Goal: Task Accomplishment & Management: Manage account settings

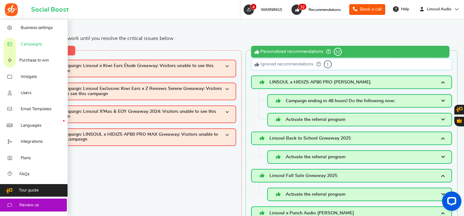
click at [37, 44] on span "Campaigns" at bounding box center [31, 45] width 21 height 6
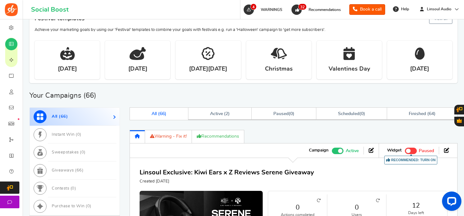
scroll to position [358, 0]
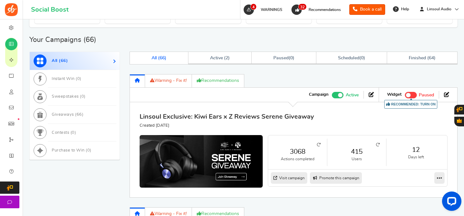
click at [253, 114] on link "Linsoul Exclusive: Kiwi Ears x Z Reviews Serene Giveaway" at bounding box center [227, 117] width 174 height 6
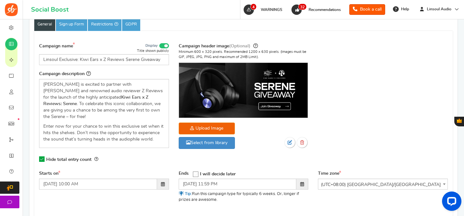
scroll to position [185, 0]
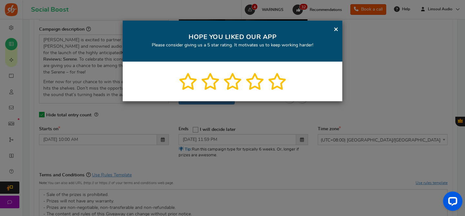
click at [337, 31] on link "×" at bounding box center [336, 29] width 5 height 8
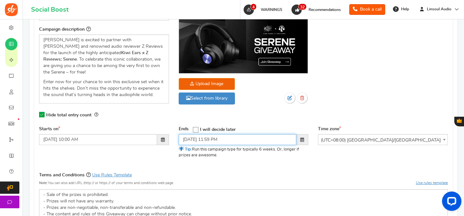
click at [183, 134] on input "[DATE] 11:59 PM" at bounding box center [238, 139] width 118 height 11
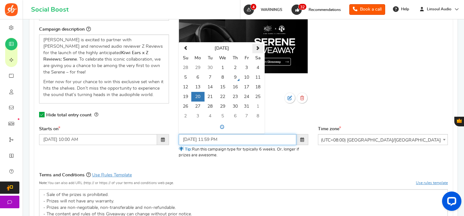
click at [257, 46] on span at bounding box center [257, 48] width 4 height 4
click at [210, 73] on td "4" at bounding box center [209, 78] width 11 height 10
type input "[DATE] 11:59 PM"
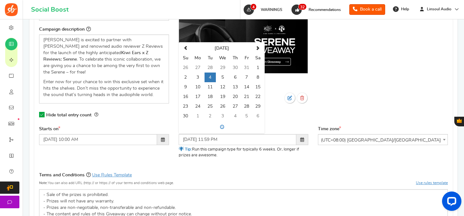
click at [282, 155] on div "Ends Open On I will decide later Su 1" at bounding box center [244, 144] width 140 height 37
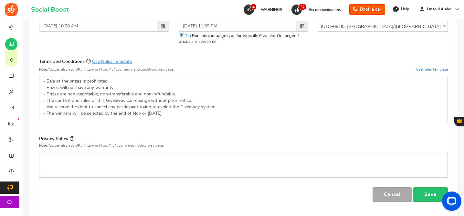
scroll to position [317, 0]
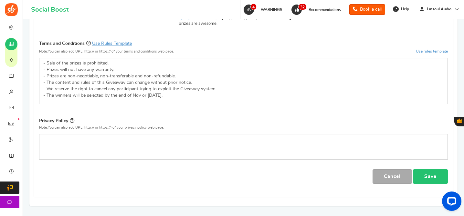
click at [426, 170] on link "Save" at bounding box center [430, 177] width 35 height 15
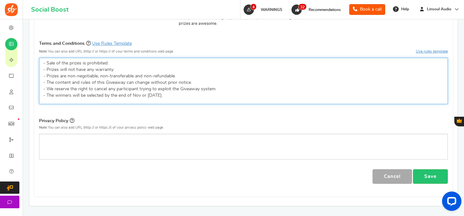
click at [135, 91] on p "- Sale of the prizes is prohibited. - Prizes will not have any warranty. - Priz…" at bounding box center [243, 79] width 400 height 39
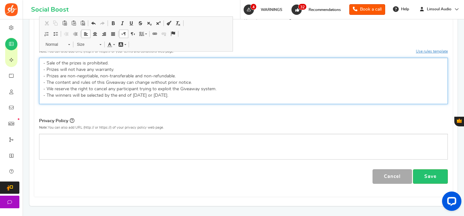
click at [162, 91] on p "- Sale of the prizes is prohibited. - Prizes will not have any warranty. - Priz…" at bounding box center [243, 79] width 400 height 39
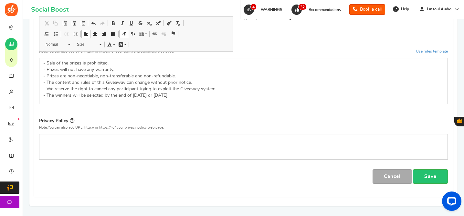
click at [215, 117] on p "Privacy Policy" at bounding box center [243, 121] width 409 height 9
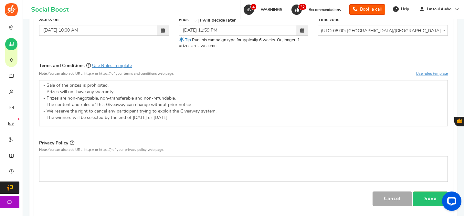
scroll to position [305, 0]
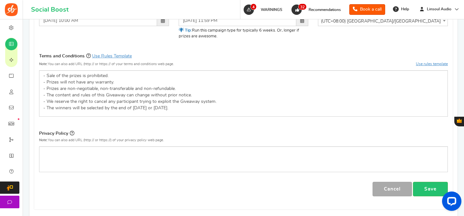
click at [435, 174] on div "Campaign name Display Title shown publicly Linsoul Exclusive: Kiwi Ears x Z Rev…" at bounding box center [243, 36] width 409 height 322
click at [429, 182] on link "Save" at bounding box center [430, 189] width 35 height 15
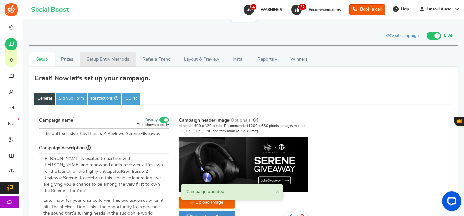
scroll to position [98, 0]
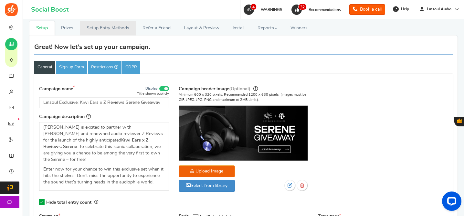
click at [117, 27] on link "Setup Entry Methods" at bounding box center [108, 28] width 56 height 15
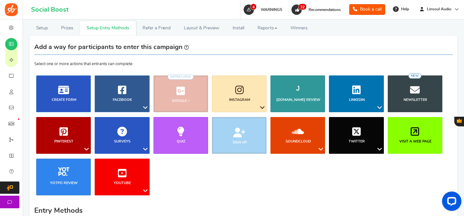
scroll to position [230, 0]
